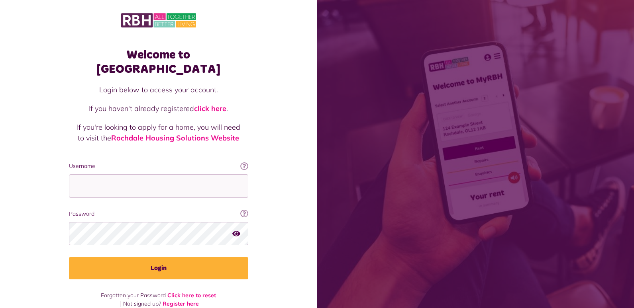
click at [85, 162] on div "Username This will be the email you used when you originally registered with My…" at bounding box center [158, 180] width 179 height 36
click at [86, 175] on input "Username" at bounding box center [158, 187] width 179 height 24
type input "**********"
click at [237, 230] on icon "button" at bounding box center [236, 233] width 8 height 7
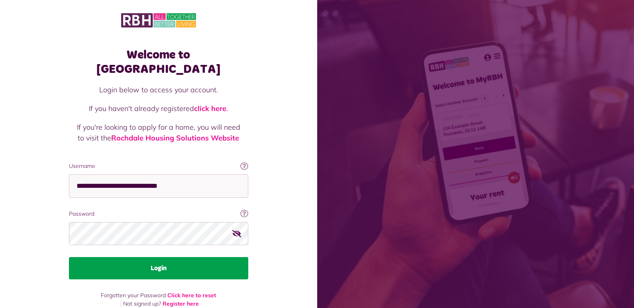
click at [155, 260] on button "Login" at bounding box center [158, 268] width 179 height 22
click at [147, 257] on button "Login" at bounding box center [158, 268] width 179 height 22
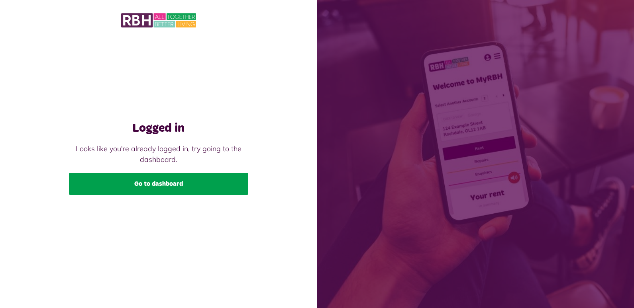
click at [200, 185] on link "Go to dashboard" at bounding box center [158, 184] width 179 height 22
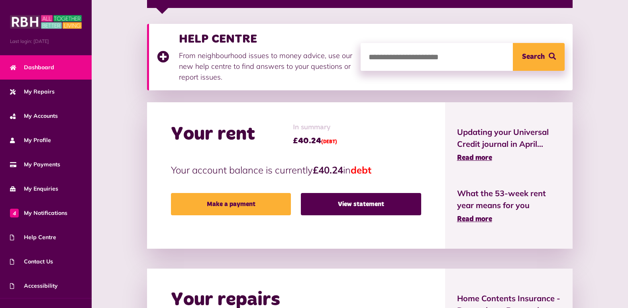
scroll to position [159, 0]
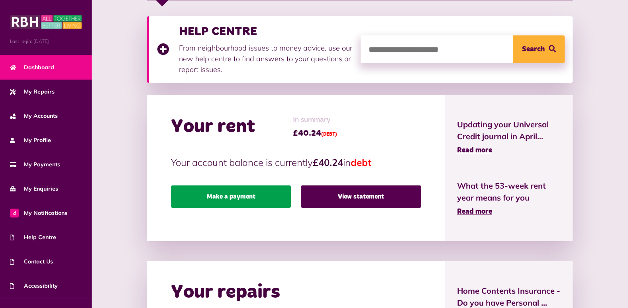
click at [226, 200] on link "Make a payment" at bounding box center [231, 197] width 120 height 22
click at [227, 194] on link "Make a payment" at bounding box center [231, 197] width 120 height 22
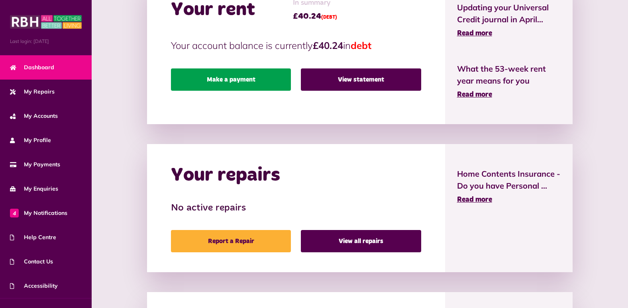
scroll to position [319, 0]
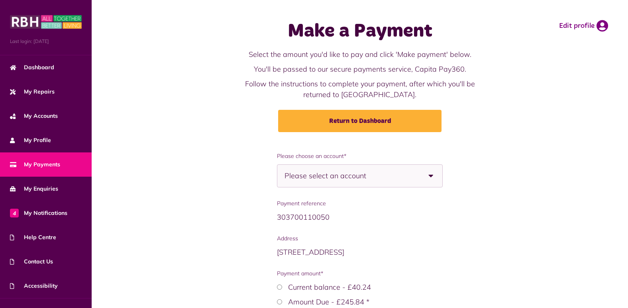
click at [433, 176] on b at bounding box center [431, 176] width 22 height 22
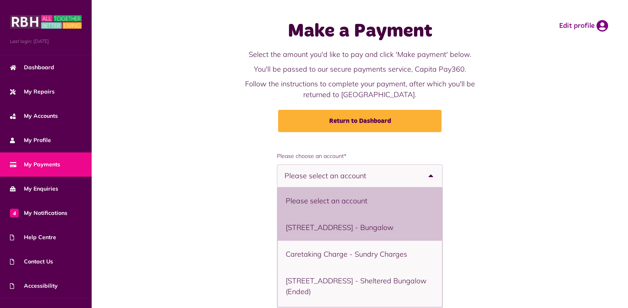
click at [399, 222] on li "11 Bowling Green Street, Heywood, OL10 1DJ - Bungalow" at bounding box center [360, 227] width 164 height 27
select select "**********"
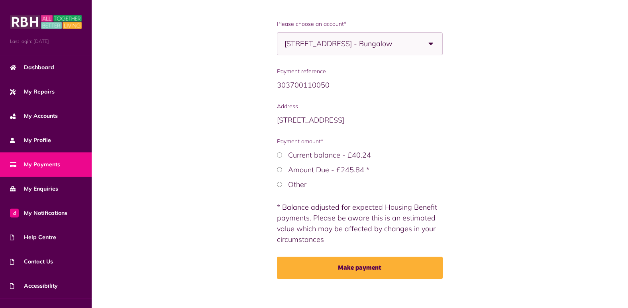
scroll to position [139, 0]
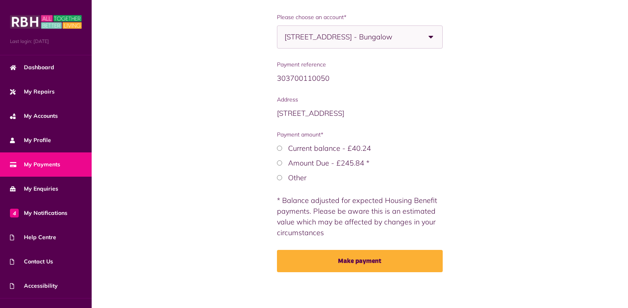
click at [291, 180] on label "Other" at bounding box center [297, 177] width 18 height 9
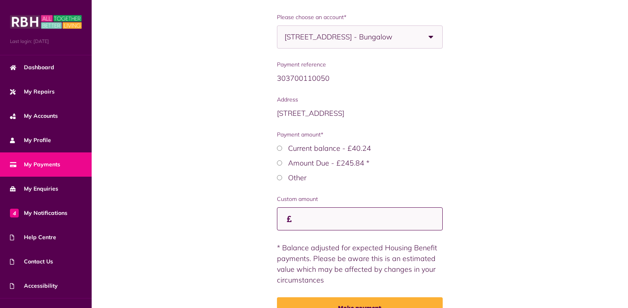
click at [296, 222] on input "Custom amount" at bounding box center [359, 220] width 165 height 24
type input "****"
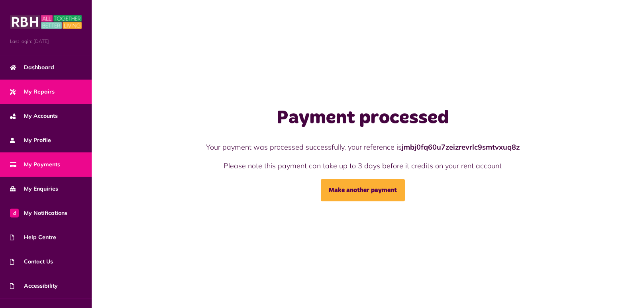
click at [43, 89] on span "My Repairs" at bounding box center [32, 92] width 45 height 8
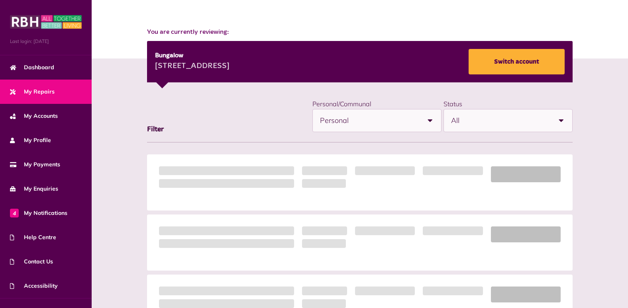
scroll to position [80, 0]
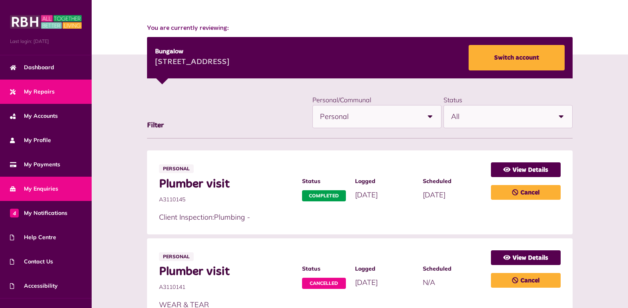
click at [20, 198] on link "My Enquiries" at bounding box center [46, 189] width 92 height 24
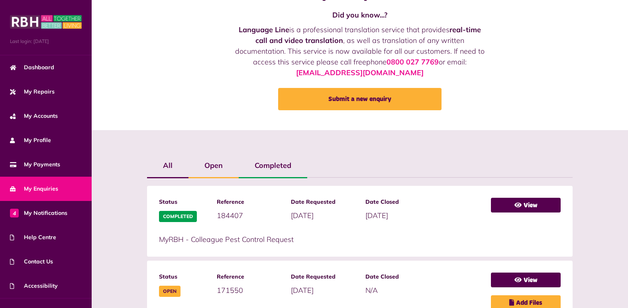
scroll to position [80, 0]
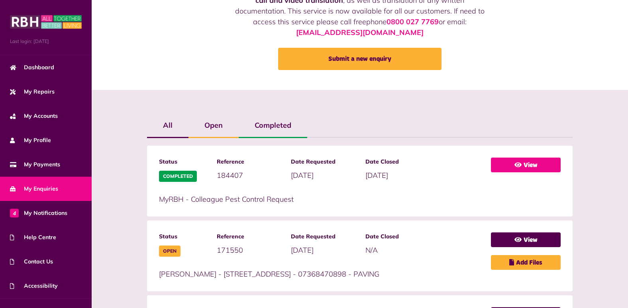
click at [515, 158] on link "View" at bounding box center [526, 165] width 70 height 15
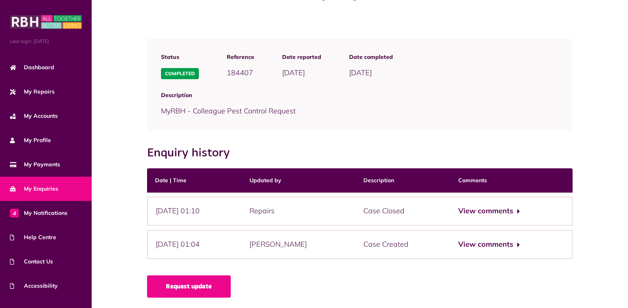
scroll to position [41, 0]
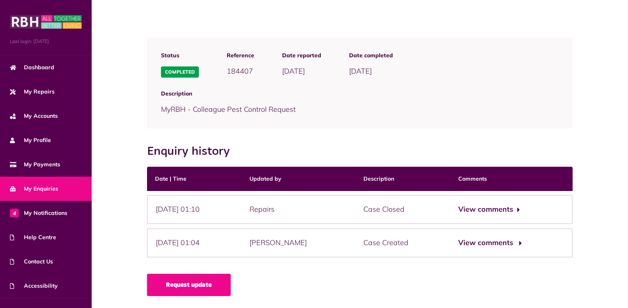
click at [513, 240] on button "View comments" at bounding box center [489, 244] width 62 height 12
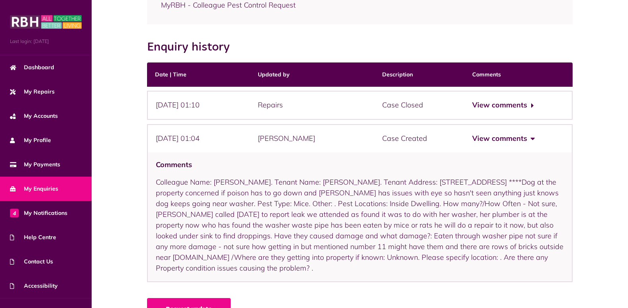
scroll to position [170, 0]
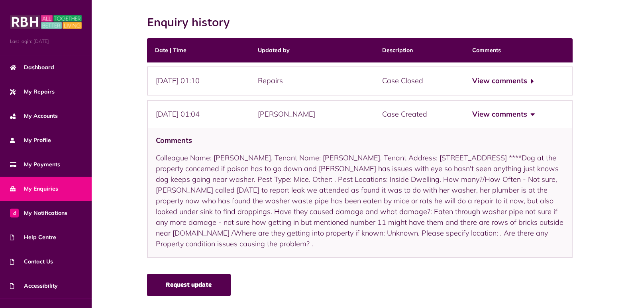
click at [195, 282] on link "Request update" at bounding box center [189, 285] width 84 height 22
